Goal: Task Accomplishment & Management: Manage account settings

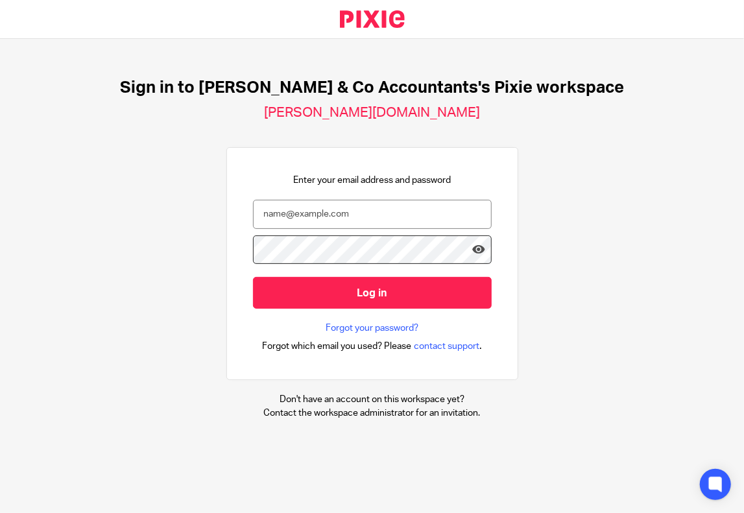
click at [311, 216] on input "email" at bounding box center [372, 214] width 239 height 29
type input "poya.zarori@samandcoaccountants.co.uk"
click at [472, 250] on icon at bounding box center [478, 249] width 13 height 13
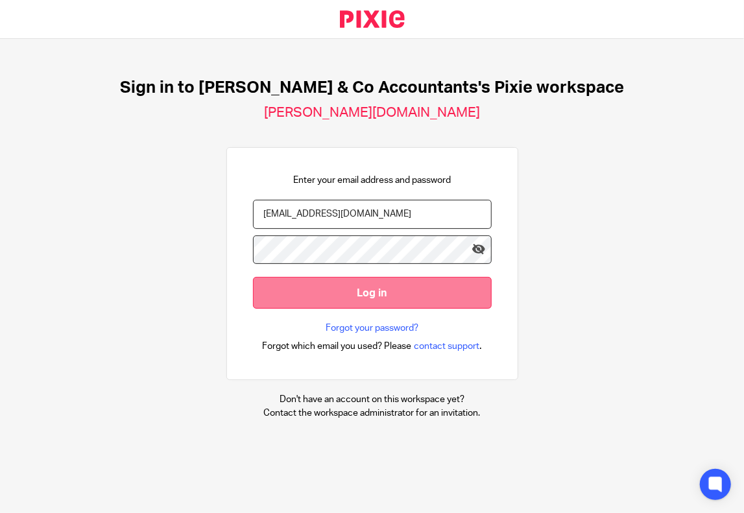
click at [338, 288] on input "Log in" at bounding box center [372, 293] width 239 height 32
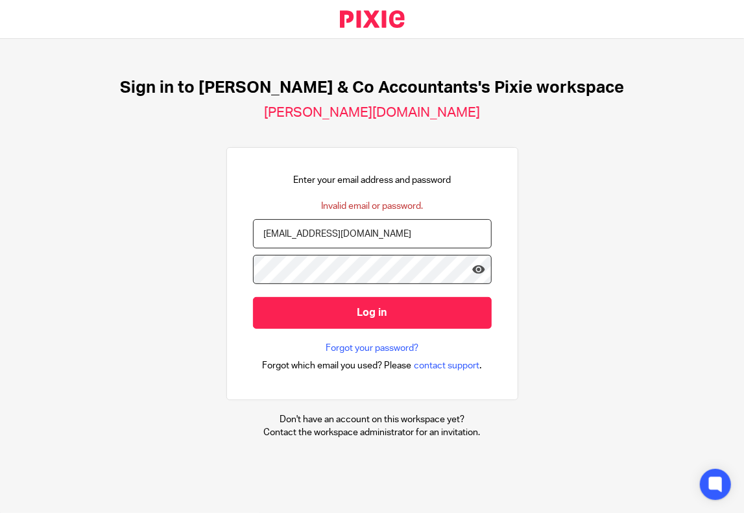
drag, startPoint x: 429, startPoint y: 228, endPoint x: 6, endPoint y: 244, distance: 423.0
click at [0, 245] on div "Sign in to Sam & Co Accountants's Pixie workspace sam-and-co-accountants.usepix…" at bounding box center [372, 258] width 744 height 439
type input "poya.z@samandcoaccountants.co.uk"
click at [472, 267] on icon at bounding box center [478, 269] width 13 height 13
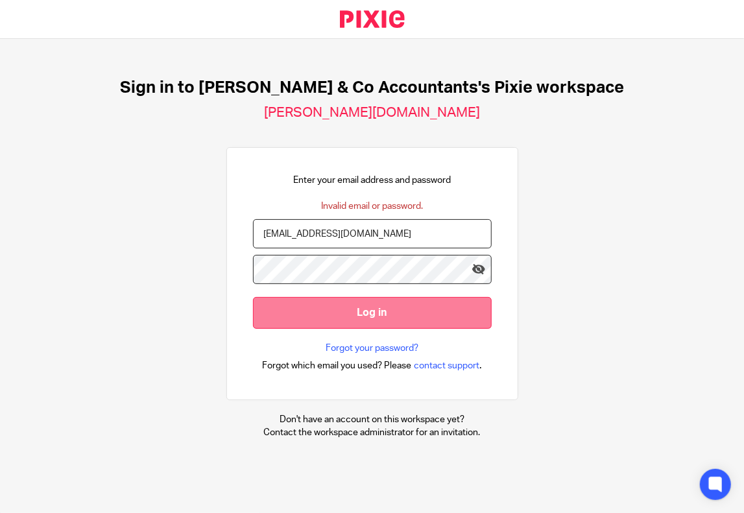
click at [336, 312] on input "Log in" at bounding box center [372, 313] width 239 height 32
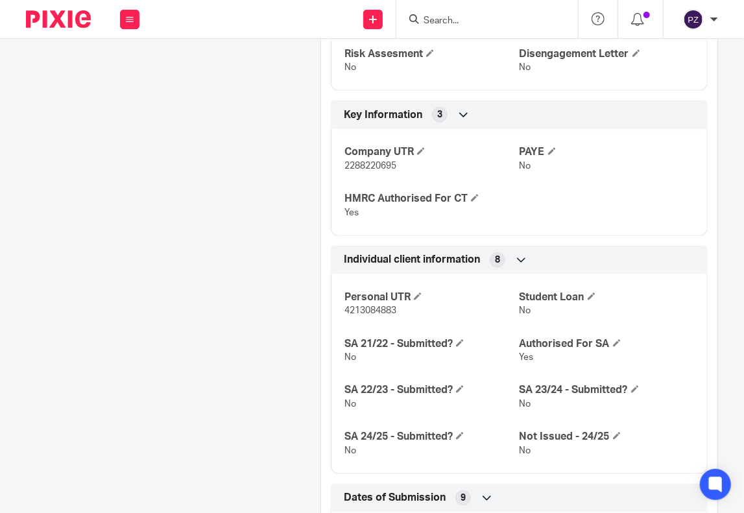
scroll to position [421, 0]
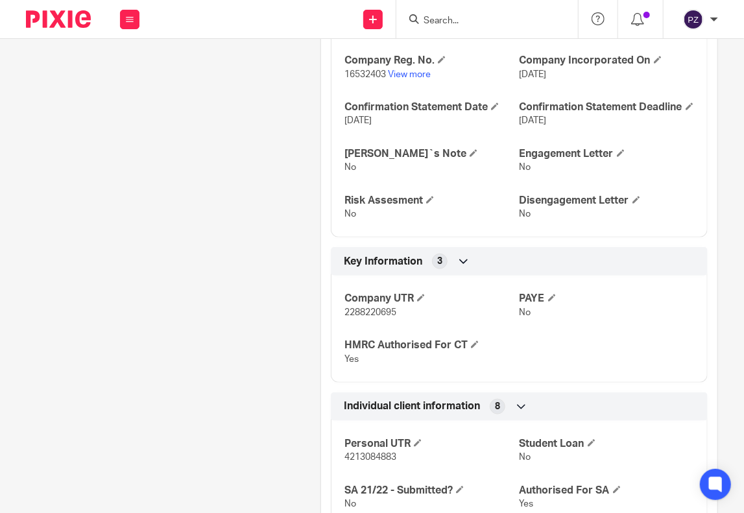
click at [361, 317] on span "2288220695" at bounding box center [370, 312] width 52 height 9
copy span "2288220695"
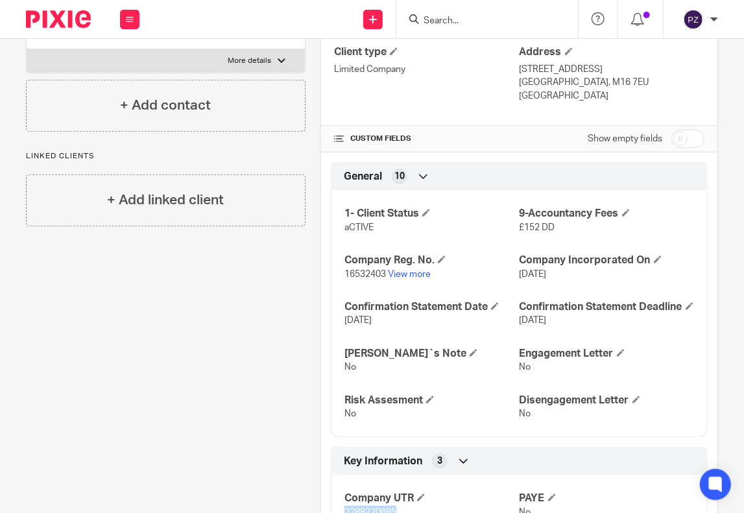
scroll to position [0, 0]
